Goal: Information Seeking & Learning: Learn about a topic

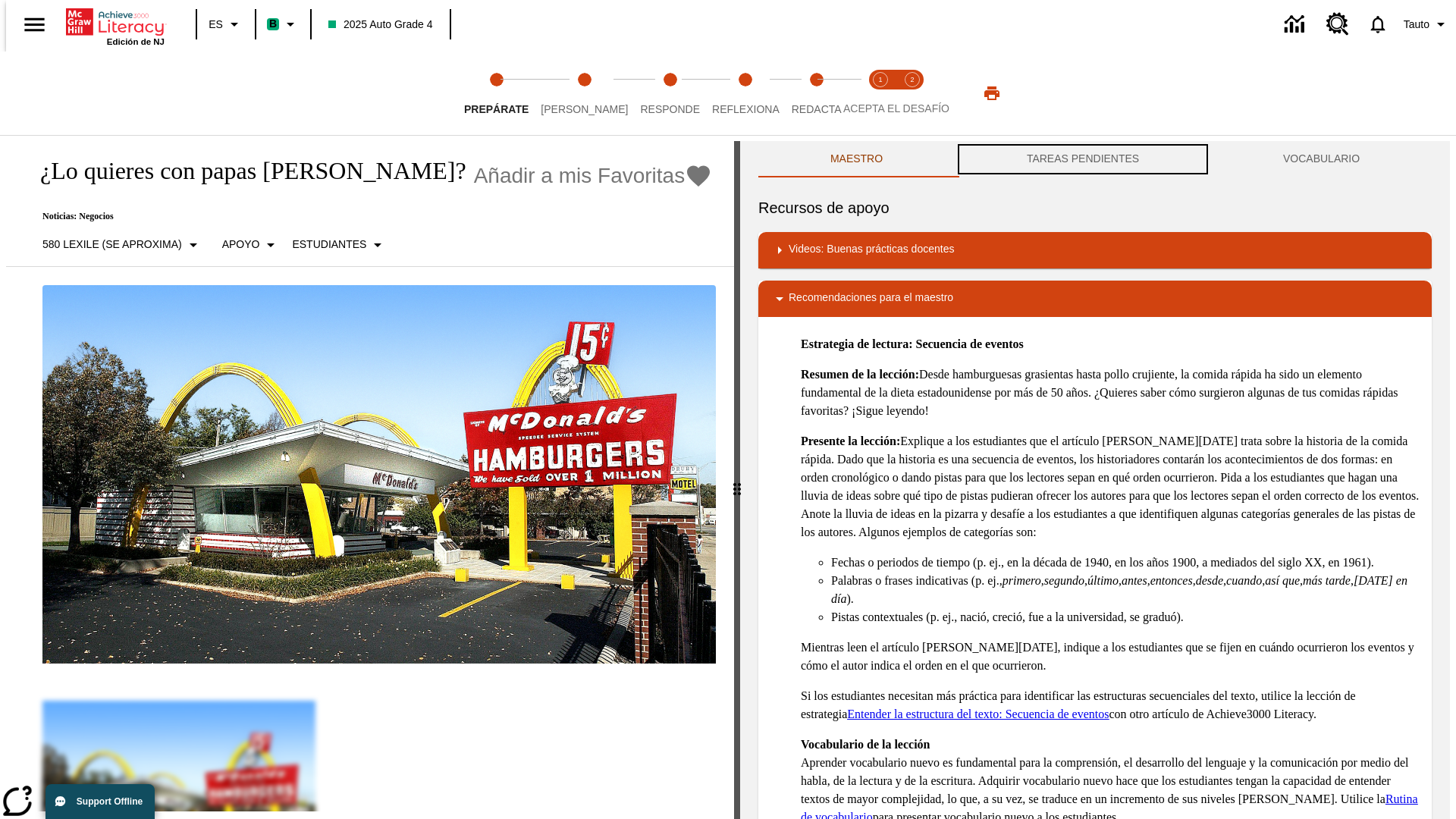
click at [1083, 160] on button "TAREAS PENDIENTES" at bounding box center [1082, 159] width 256 height 37
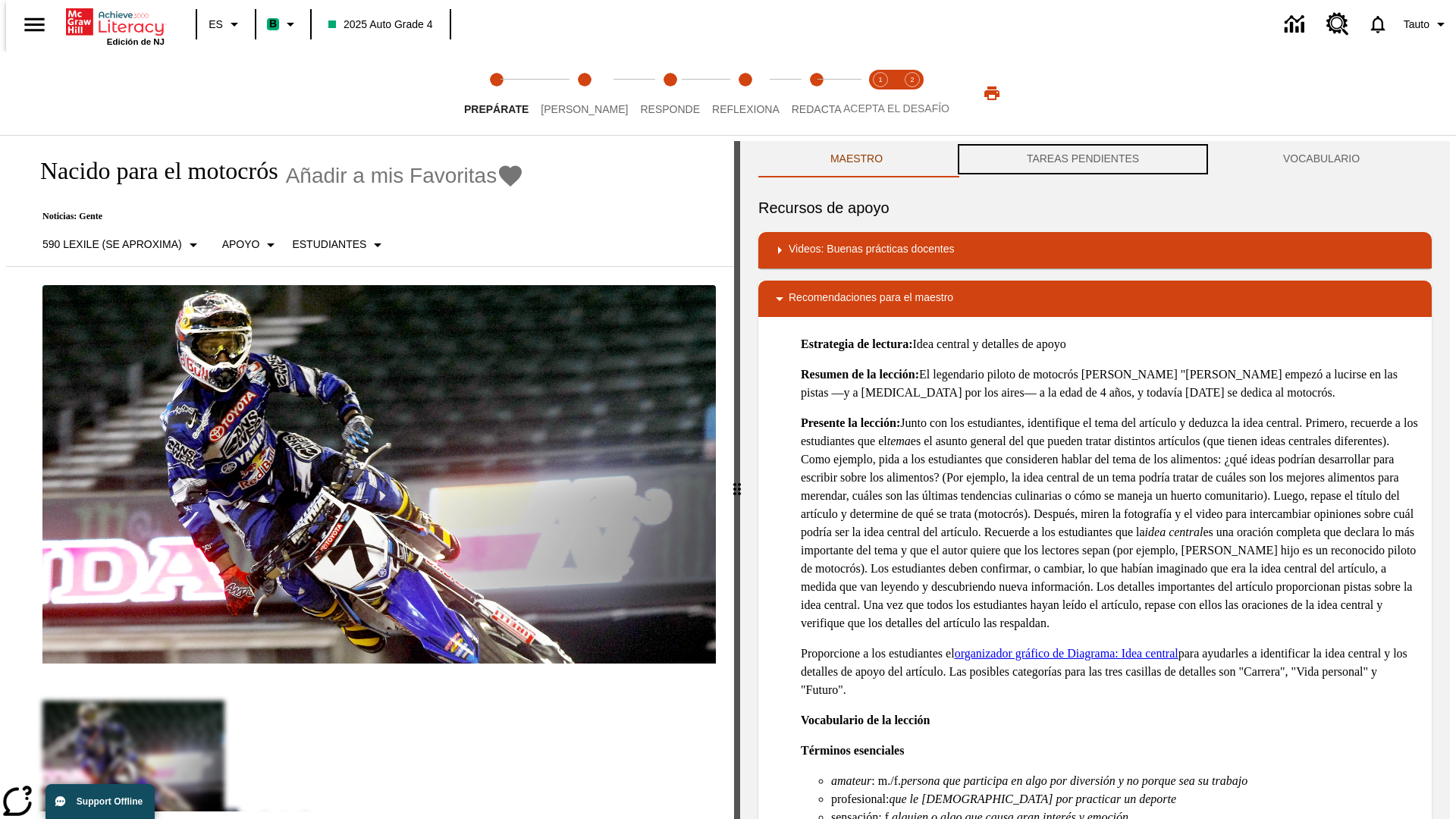
click at [1083, 160] on button "TAREAS PENDIENTES" at bounding box center [1082, 159] width 256 height 37
